Goal: Task Accomplishment & Management: Use online tool/utility

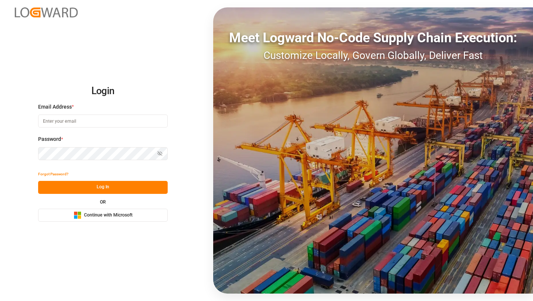
click at [64, 120] on input at bounding box center [103, 120] width 130 height 13
type input "[PERSON_NAME][EMAIL_ADDRESS][DOMAIN_NAME]"
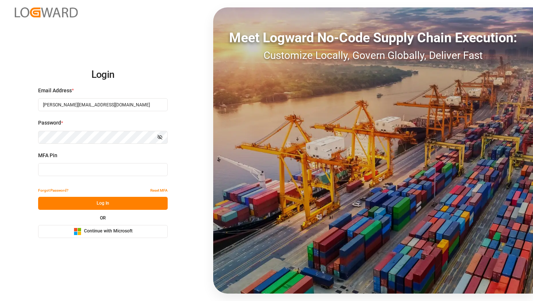
type input "167029"
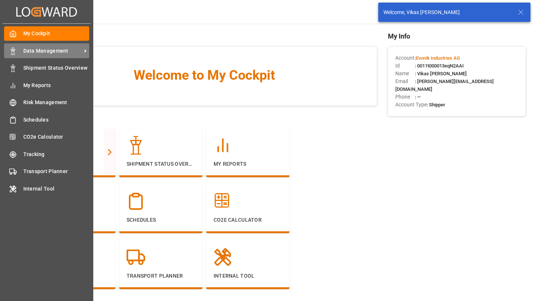
click at [37, 53] on span "Data Management" at bounding box center [52, 51] width 58 height 8
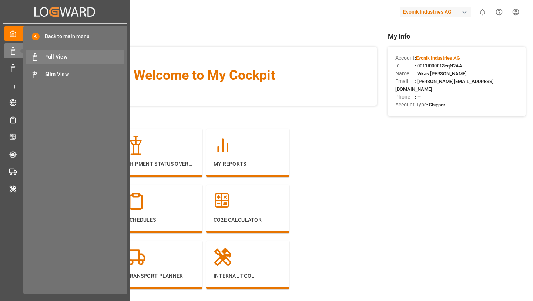
click at [56, 61] on div "Full View Full View" at bounding box center [75, 57] width 98 height 14
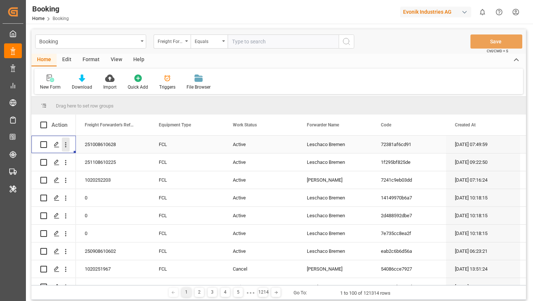
click at [67, 145] on icon "open menu" at bounding box center [66, 145] width 8 height 8
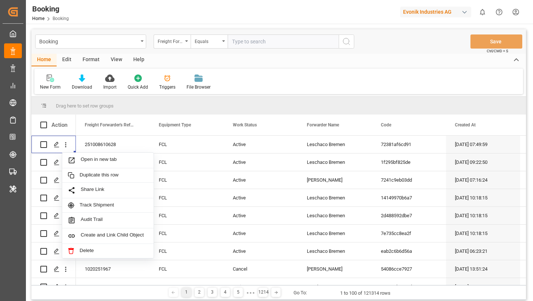
click at [67, 63] on div "Edit" at bounding box center [67, 60] width 20 height 13
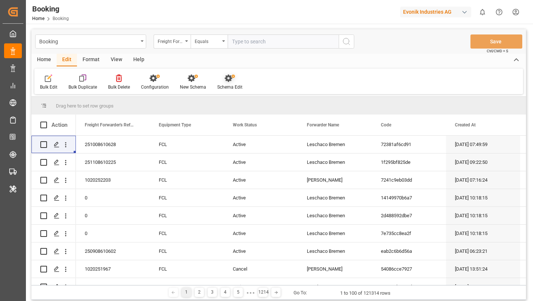
click at [231, 84] on div "Schema Edit" at bounding box center [229, 87] width 25 height 7
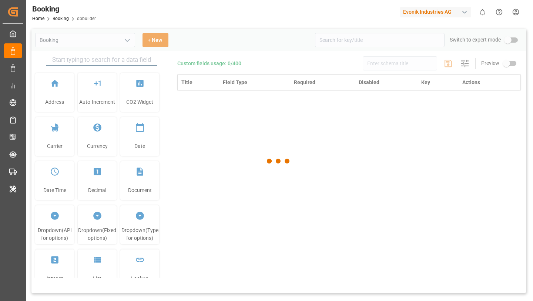
type input "Booking"
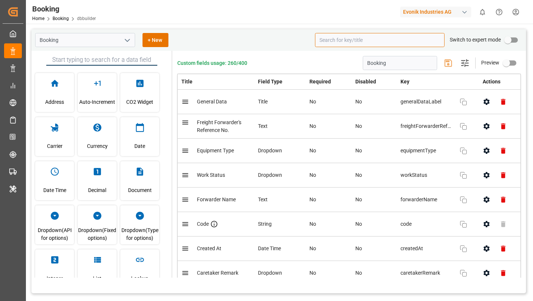
click at [400, 40] on input at bounding box center [380, 40] width 130 height 14
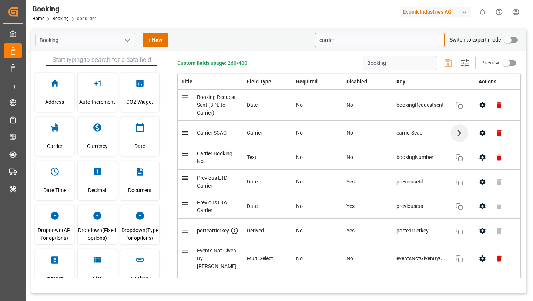
type input "carrier"
click at [466, 137] on button "View Subkeys" at bounding box center [459, 133] width 18 height 18
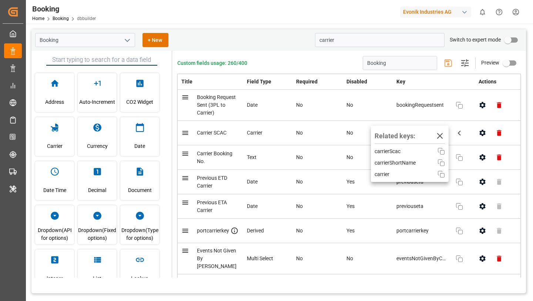
click at [459, 11] on div "Evonik Industries AG" at bounding box center [435, 12] width 71 height 11
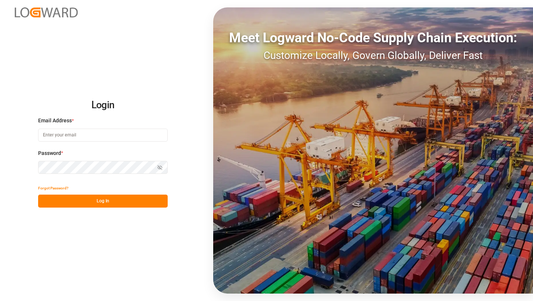
click at [77, 133] on input at bounding box center [103, 134] width 130 height 13
type input "[PERSON_NAME][EMAIL_ADDRESS][DOMAIN_NAME]"
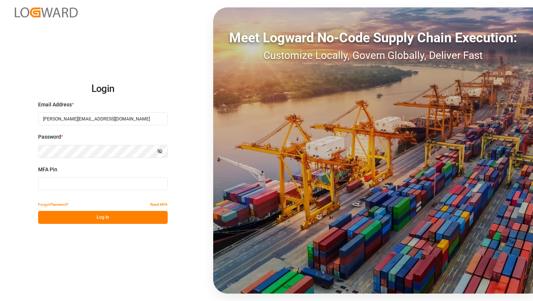
type input "008054"
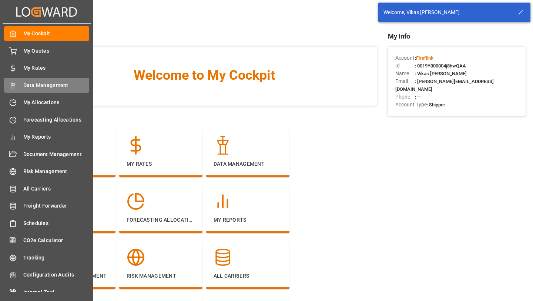
click at [19, 83] on div "Data Management Data Management" at bounding box center [46, 85] width 85 height 14
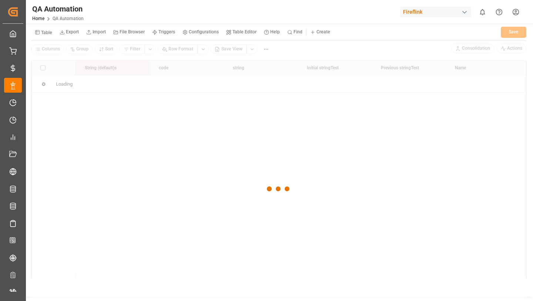
click at [47, 33] on small "Table" at bounding box center [46, 32] width 11 height 4
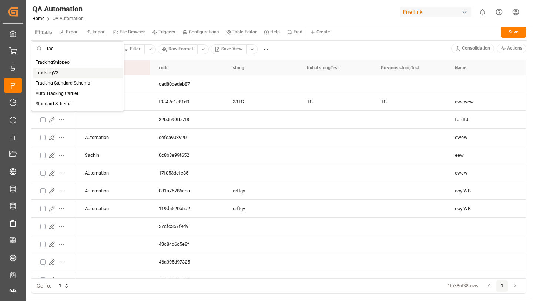
type input "Trac"
click at [53, 71] on div "TrackingV2" at bounding box center [78, 73] width 90 height 10
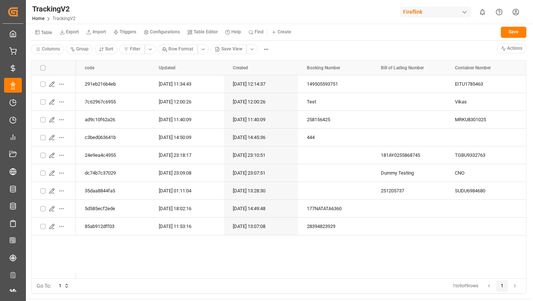
click at [203, 34] on small "Table Editor" at bounding box center [206, 32] width 24 height 4
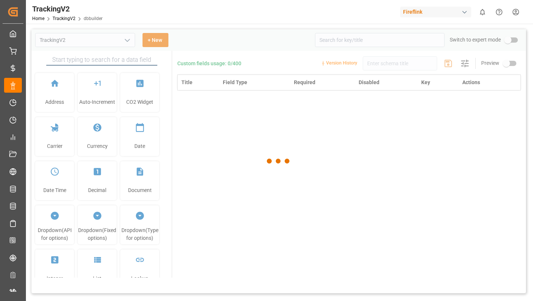
type input "TrackingV2"
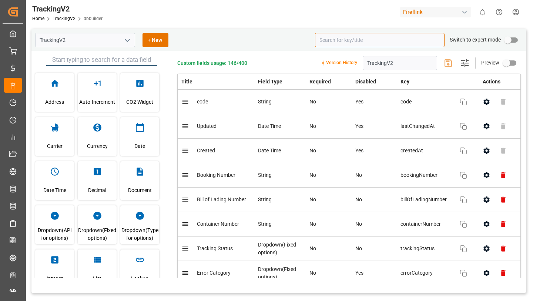
click at [407, 44] on input at bounding box center [380, 40] width 130 height 14
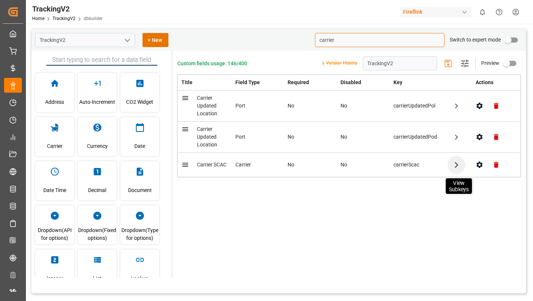
click at [455, 165] on icon "button" at bounding box center [456, 164] width 12 height 12
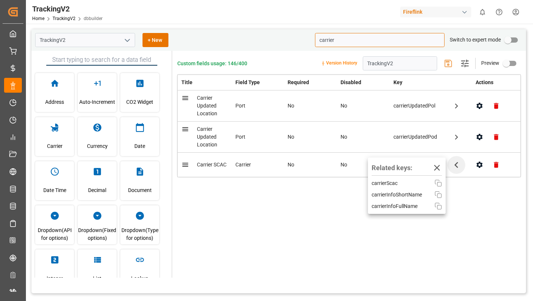
type input "carrier"
click at [128, 42] on icon "open menu" at bounding box center [127, 40] width 9 height 9
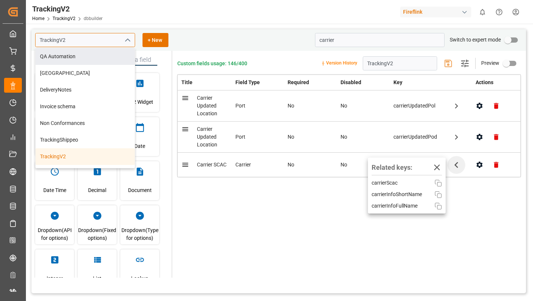
click at [77, 43] on input "TrackingV2" at bounding box center [85, 40] width 100 height 14
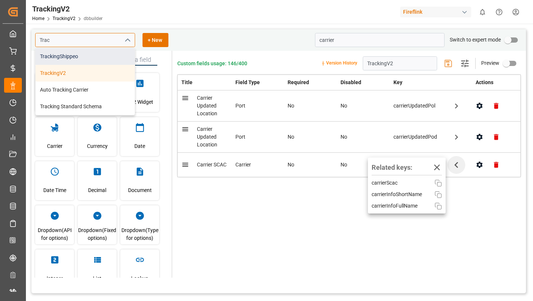
click at [74, 56] on div "TrackingShippeo" at bounding box center [85, 56] width 99 height 17
type input "TrackingShippeo"
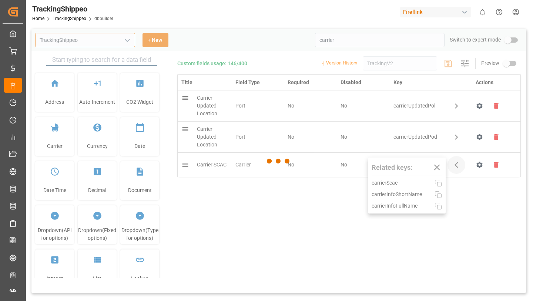
type input "TrackingShippeo"
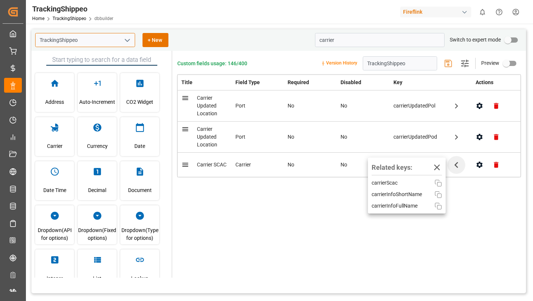
type input "TrackingShippeo"
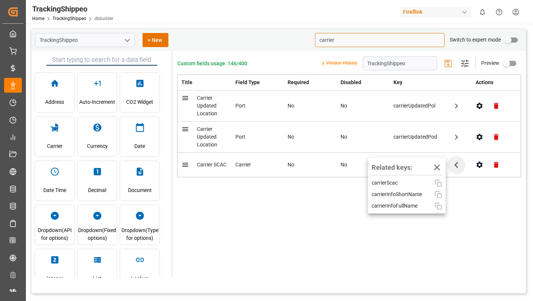
click at [347, 44] on input "carrier" at bounding box center [380, 40] width 130 height 14
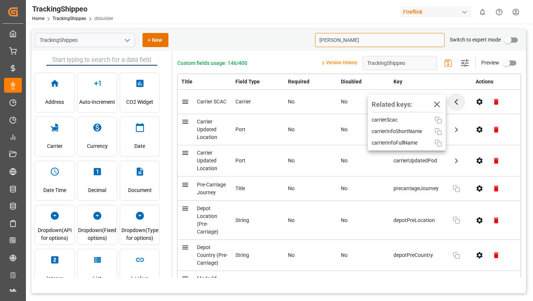
type input "[PERSON_NAME]"
